Goal: Complete application form: Complete application form

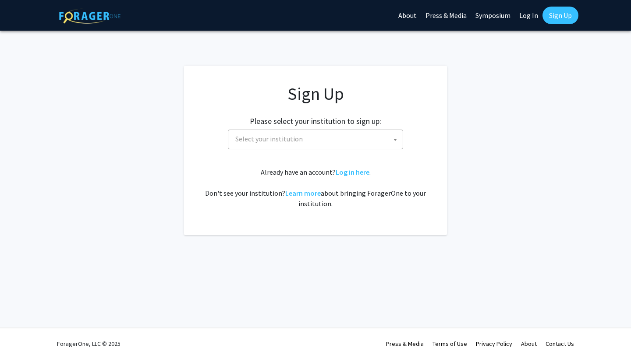
click at [361, 139] on span "Select your institution" at bounding box center [317, 139] width 171 height 18
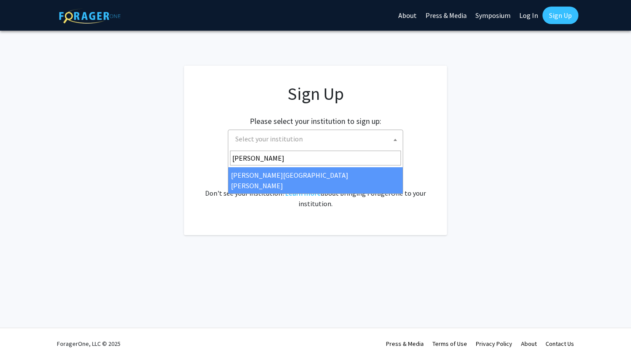
type input "johns"
select select "1"
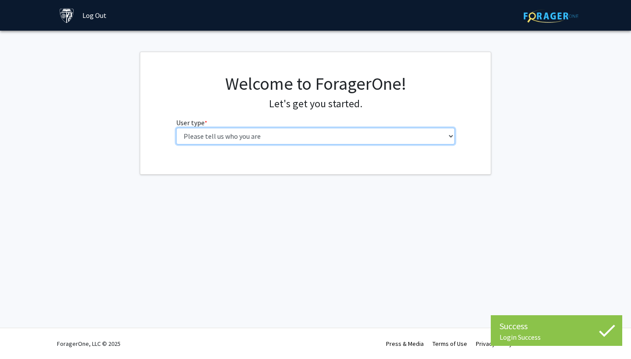
select select "2: masters"
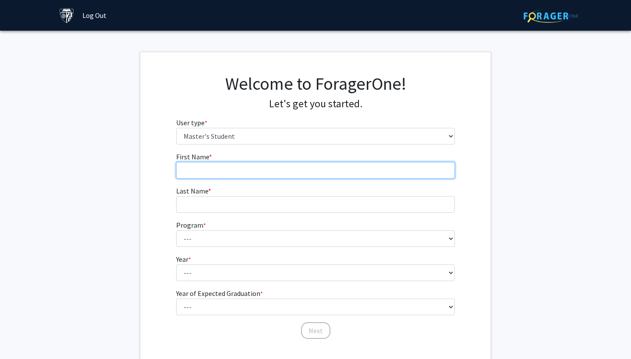
click at [300, 171] on input "First Name * required" at bounding box center [315, 170] width 279 height 17
type input "Arueiel"
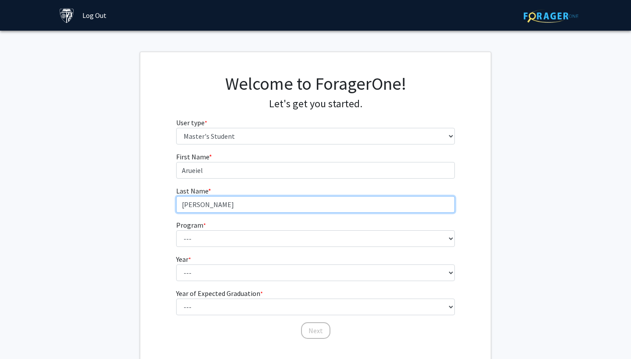
type input "[PERSON_NAME]"
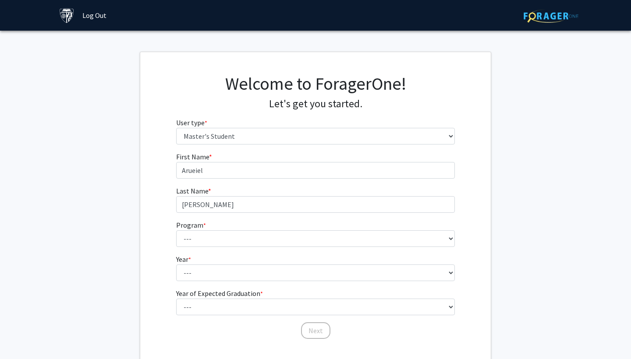
click at [283, 160] on fg-input "First Name * required Arueiel" at bounding box center [315, 165] width 279 height 27
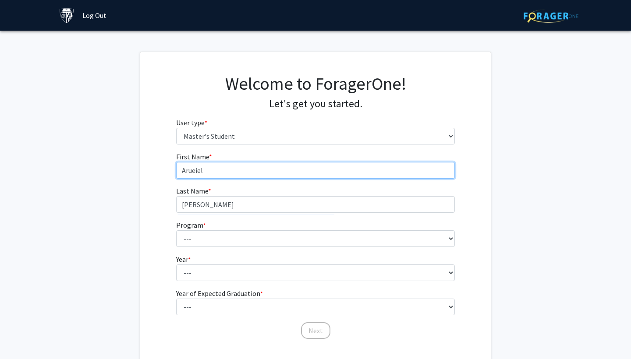
click at [282, 167] on input "Arueiel" at bounding box center [315, 170] width 279 height 17
type input "[PERSON_NAME]"
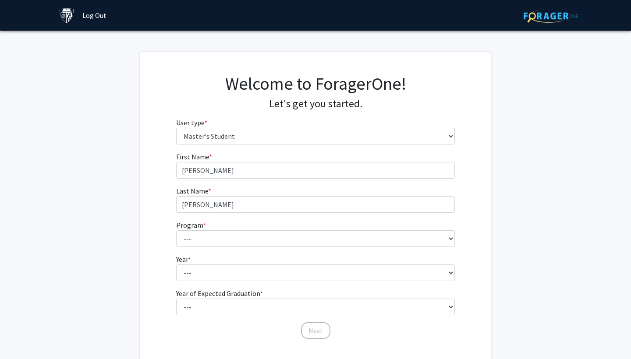
click at [255, 248] on form "First Name * required [PERSON_NAME] Last Name * required [PERSON_NAME] Program …" at bounding box center [315, 242] width 279 height 180
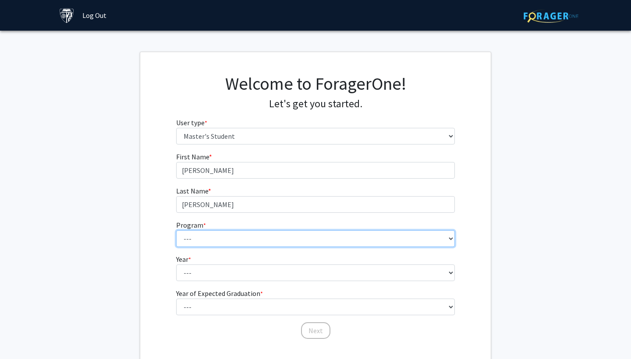
select select "15: 8"
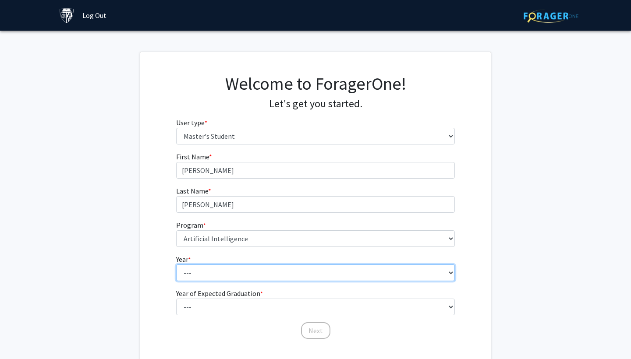
select select "1: first_year"
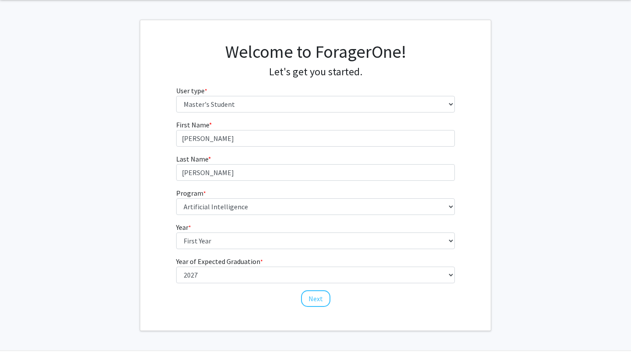
click at [221, 283] on form "First Name * required [PERSON_NAME] Last Name * required [PERSON_NAME] Program …" at bounding box center [315, 210] width 279 height 180
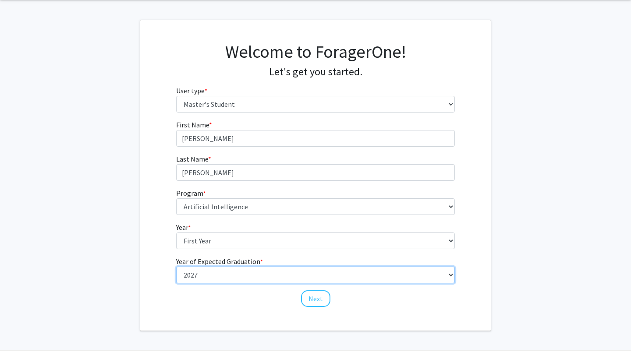
select select "4: 2028"
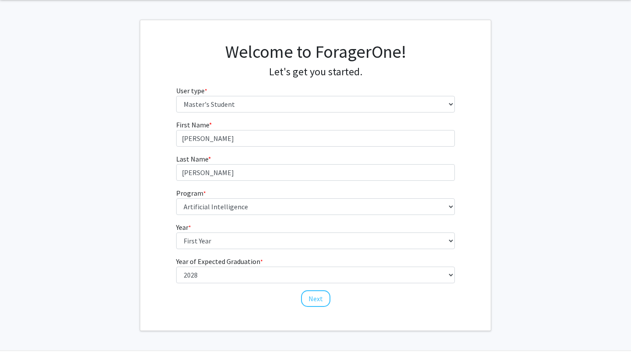
click at [316, 296] on button "Next" at bounding box center [315, 299] width 29 height 17
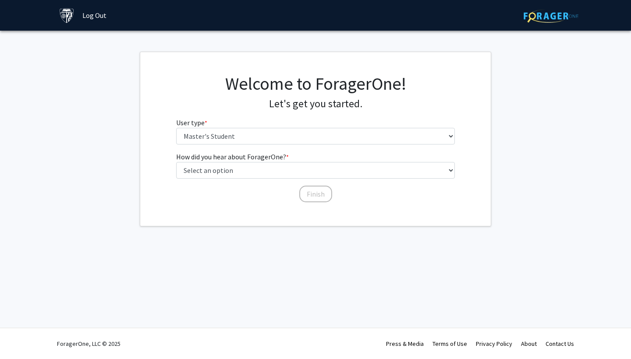
scroll to position [0, 0]
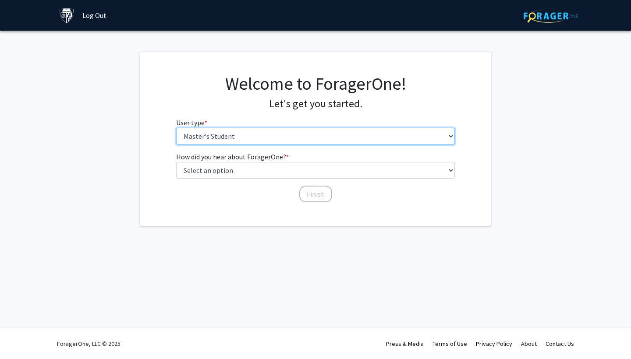
drag, startPoint x: 271, startPoint y: 139, endPoint x: 246, endPoint y: 223, distance: 87.1
click at [244, 225] on div "Welcome to ForagerOne! Let's get you started. User type * required Please tell …" at bounding box center [315, 139] width 351 height 174
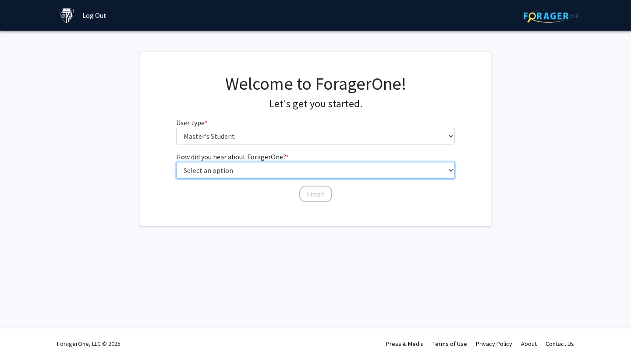
select select "4: university_email"
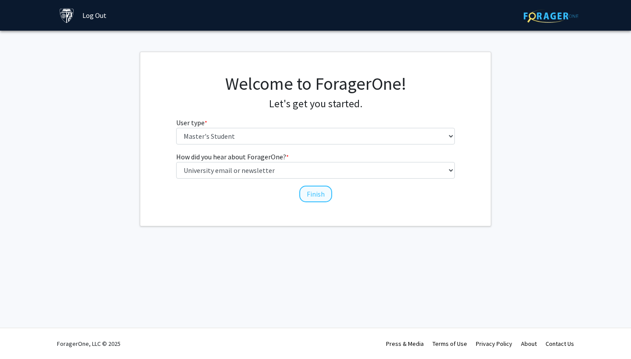
click at [300, 192] on button "Finish" at bounding box center [315, 194] width 33 height 17
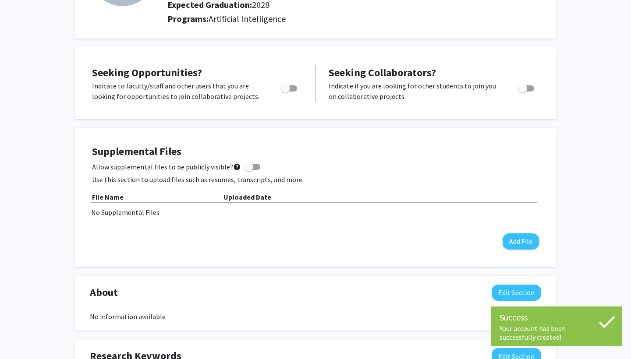
scroll to position [118, 0]
click at [289, 90] on span "Toggle" at bounding box center [285, 88] width 9 height 9
click at [286, 91] on input "Are you actively seeking opportunities?" at bounding box center [285, 91] width 0 height 0
checkbox input "true"
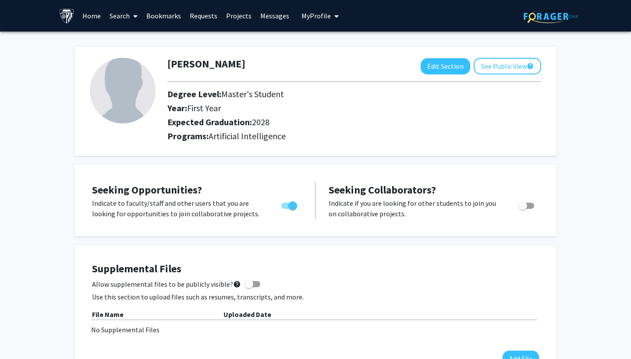
scroll to position [0, 0]
